Goal: Task Accomplishment & Management: Use online tool/utility

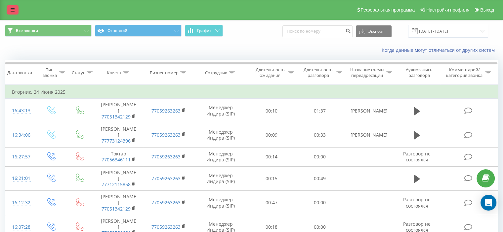
click at [11, 6] on link at bounding box center [13, 9] width 12 height 9
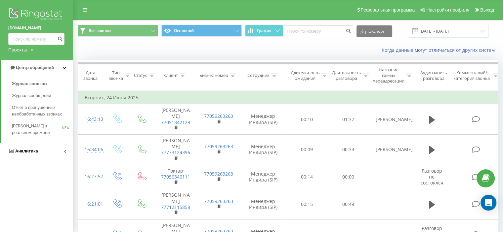
click at [26, 150] on span "Аналитика" at bounding box center [26, 151] width 23 height 5
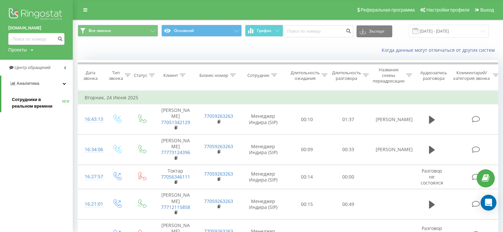
click at [31, 99] on span "Сотрудники в реальном времени" at bounding box center [37, 103] width 50 height 13
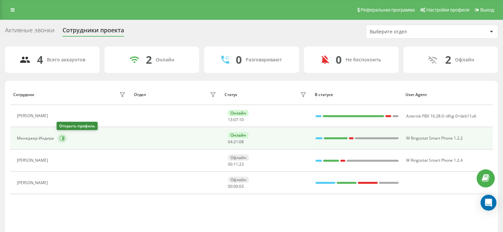
click at [64, 138] on icon at bounding box center [62, 138] width 5 height 5
